Goal: Find specific page/section: Find specific page/section

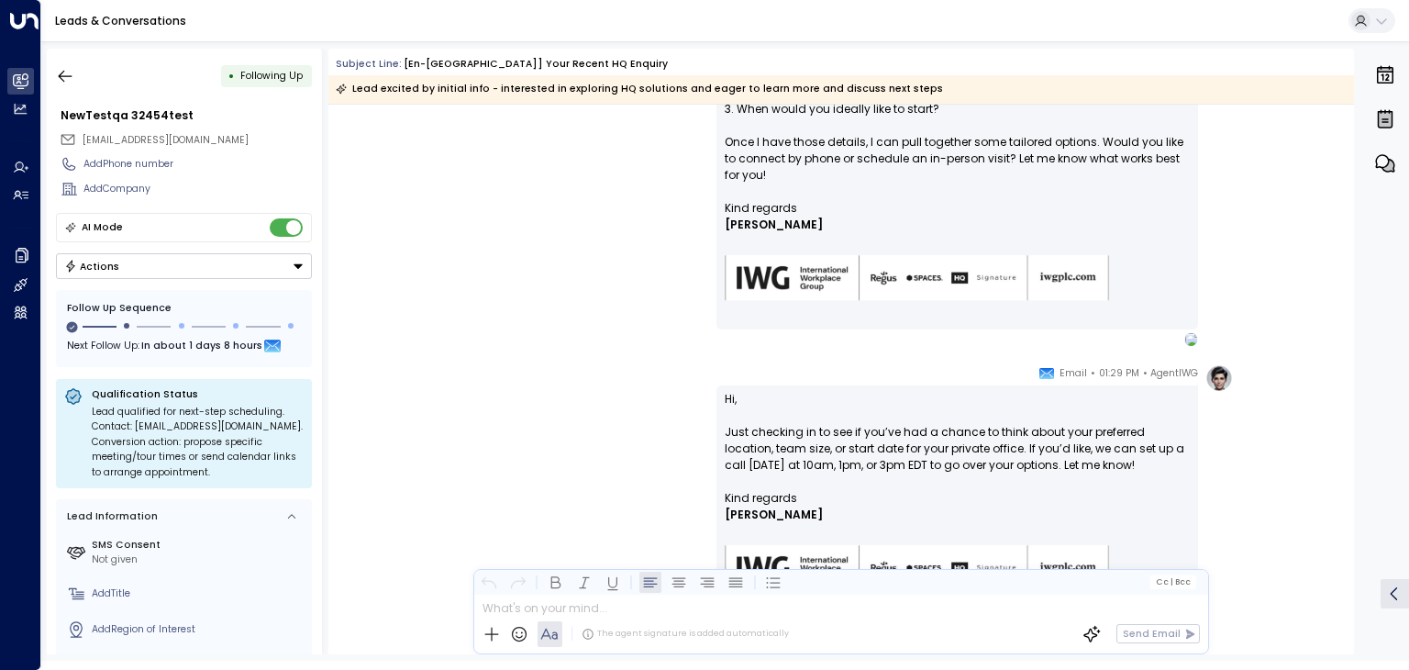
scroll to position [1374, 0]
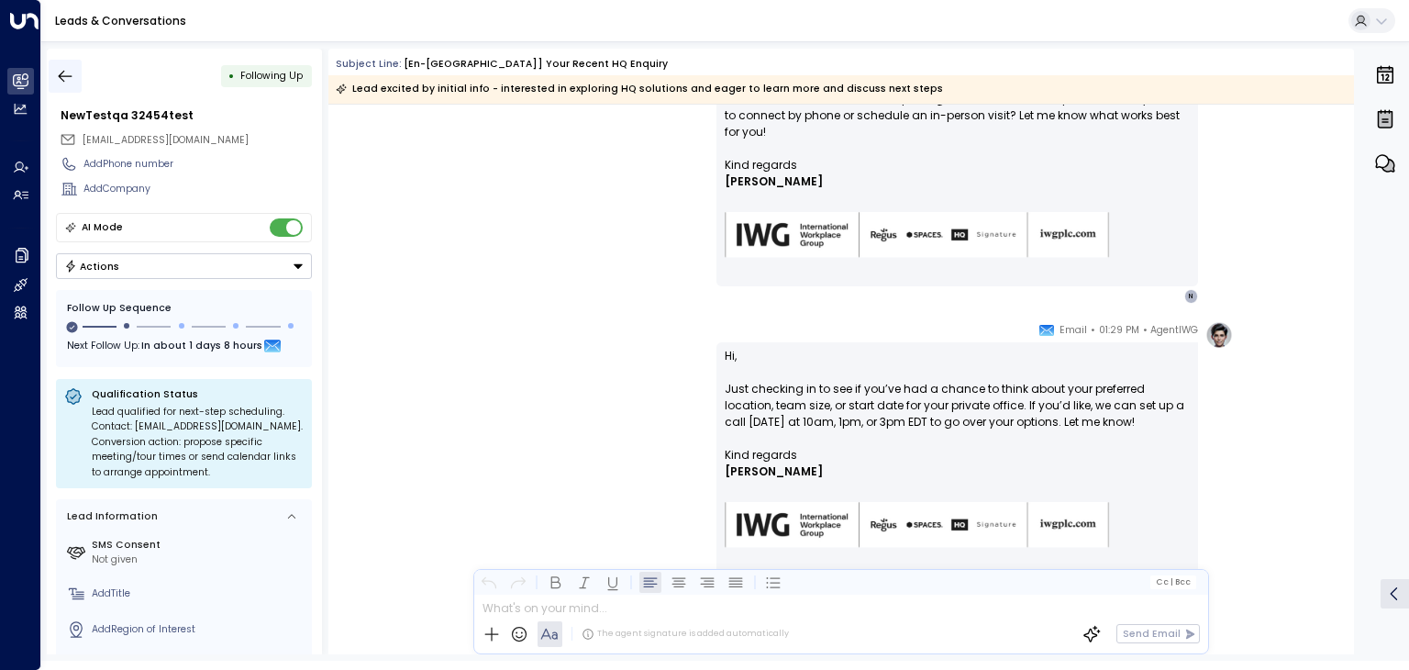
click at [70, 77] on icon "button" at bounding box center [65, 76] width 18 height 18
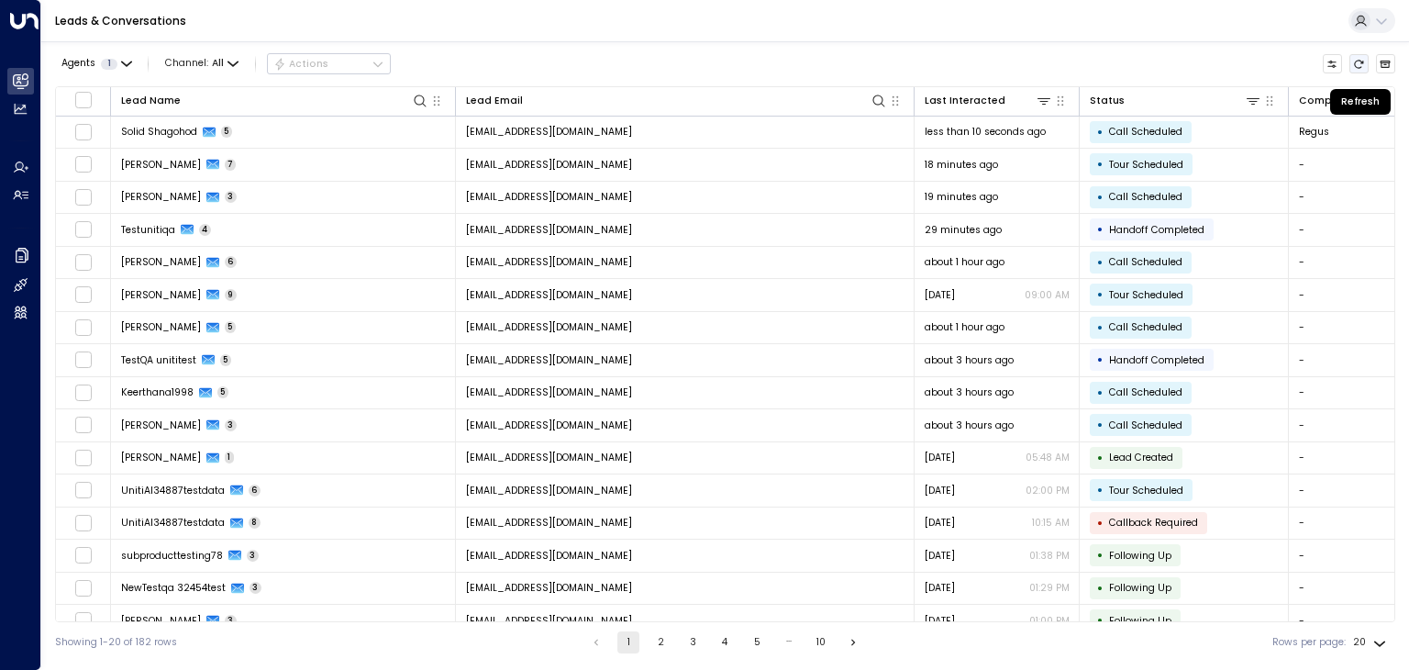
click at [1362, 62] on icon "Refresh" at bounding box center [1359, 64] width 9 height 8
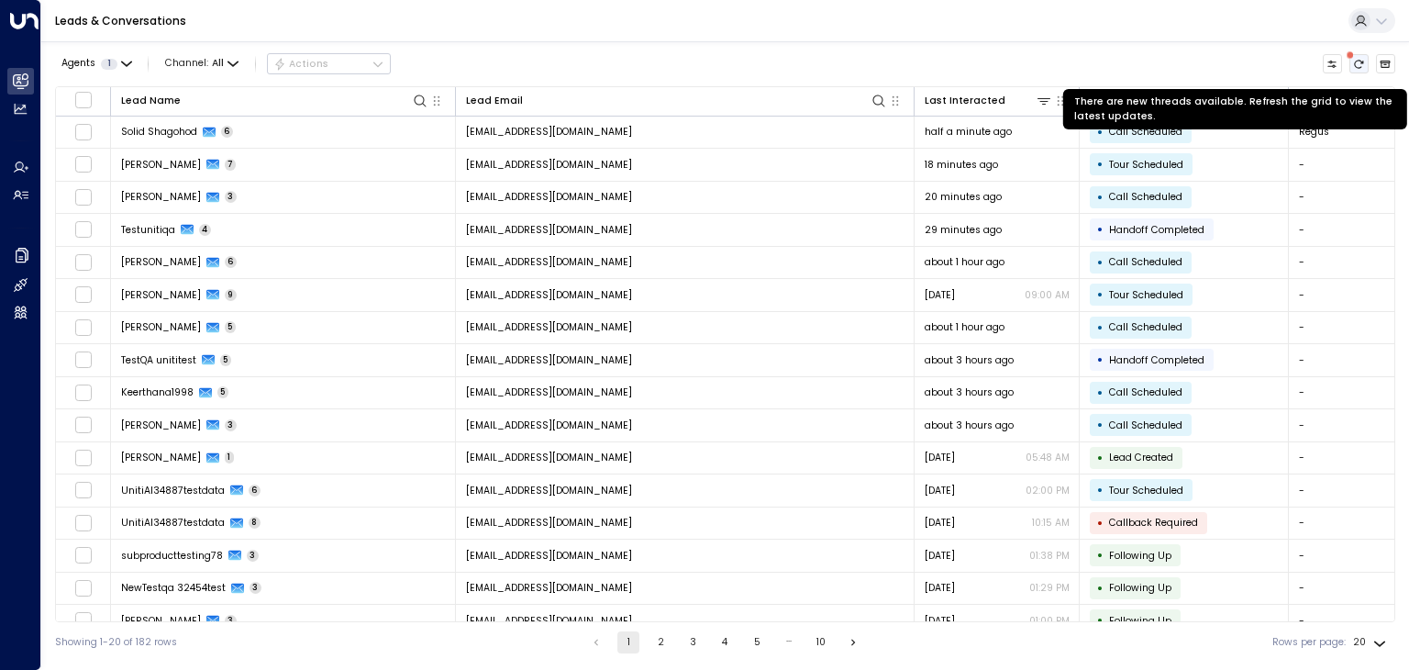
click at [1354, 67] on icon "There are new threads available. Refresh the grid to view the latest updates." at bounding box center [1358, 64] width 11 height 11
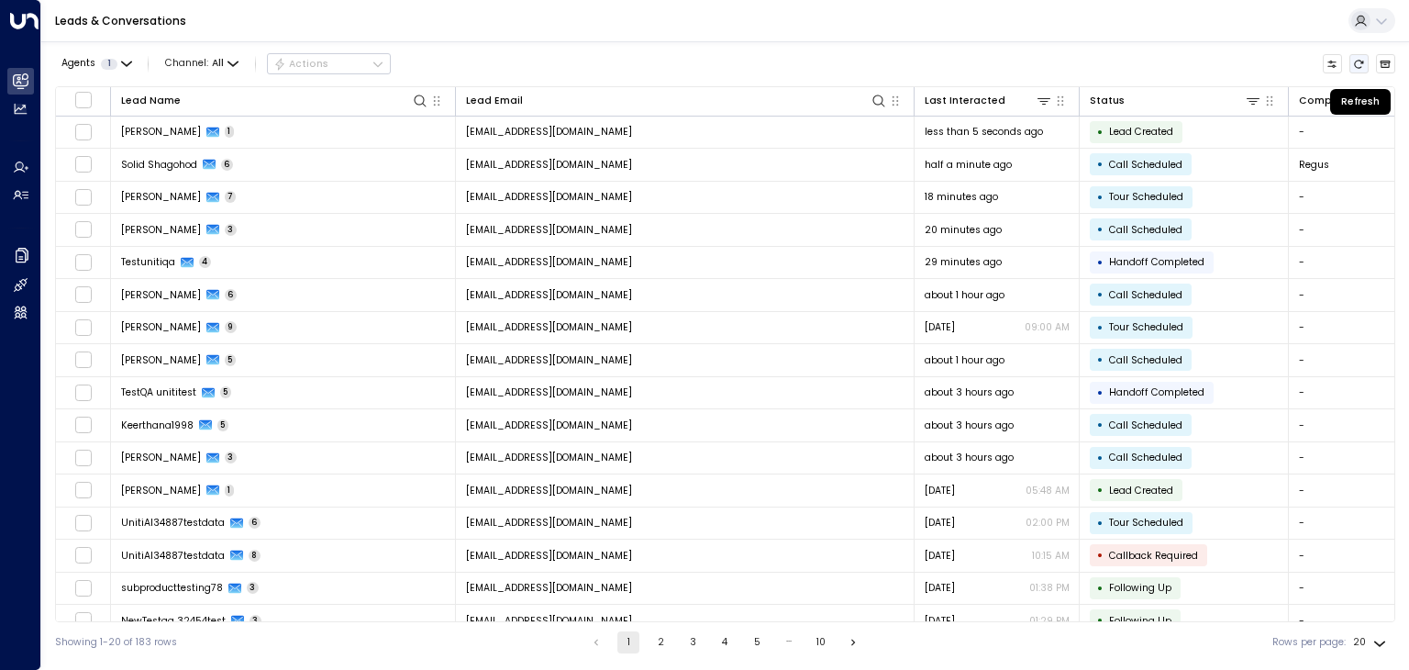
click at [1354, 67] on icon "Refresh" at bounding box center [1358, 64] width 11 height 11
click at [1361, 63] on icon "Refresh" at bounding box center [1358, 64] width 11 height 11
click at [1360, 61] on icon "Refresh" at bounding box center [1358, 64] width 11 height 11
click at [1358, 65] on icon "Refresh" at bounding box center [1358, 64] width 11 height 11
